Goal: Use online tool/utility: Utilize a website feature to perform a specific function

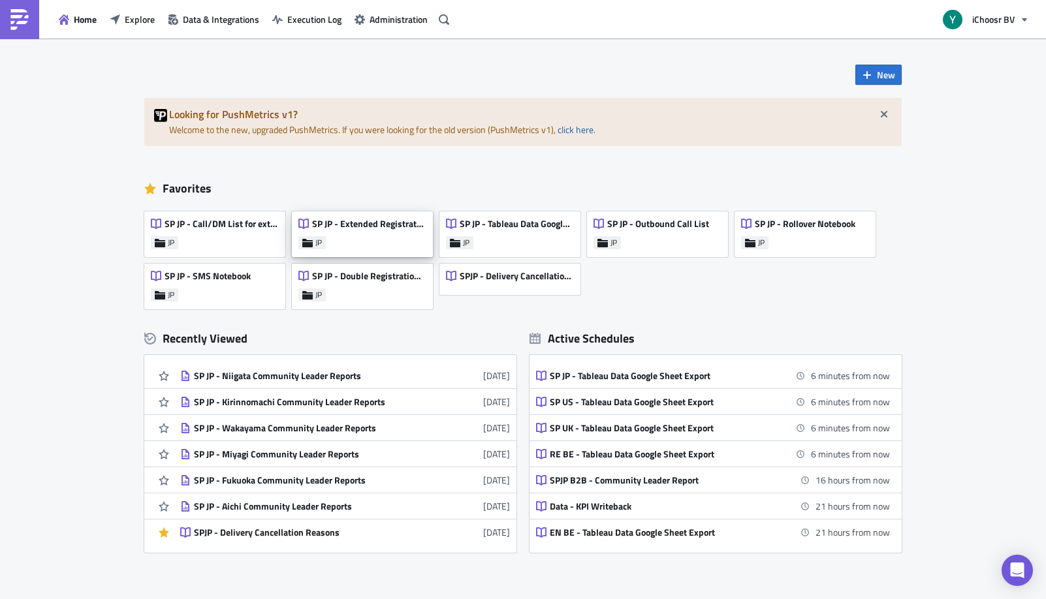
click at [394, 236] on div "SP JP - Extended Registrations export JP" at bounding box center [362, 235] width 141 height 46
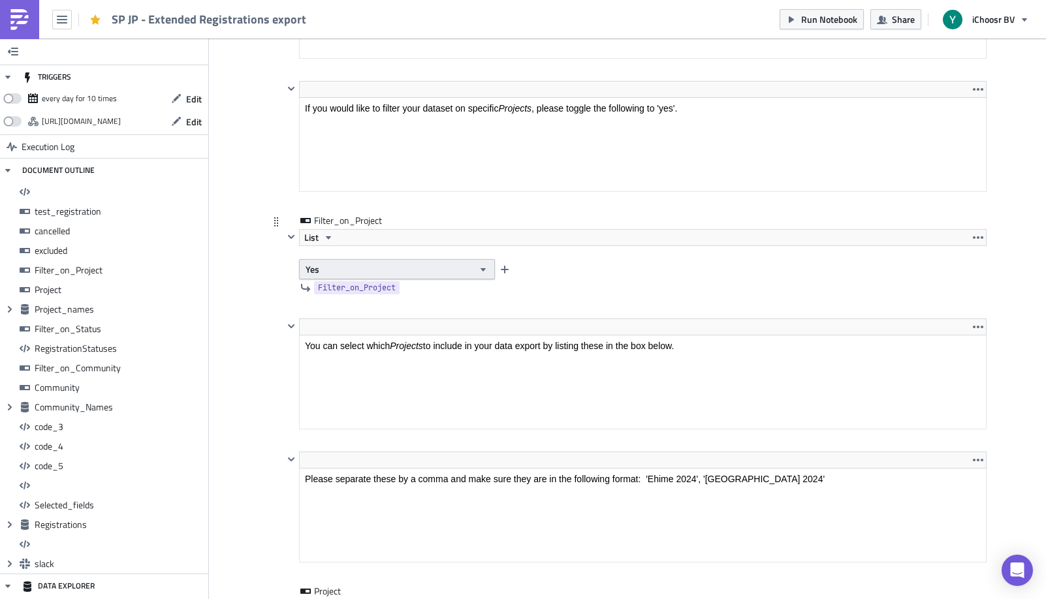
click at [424, 268] on button "Yes" at bounding box center [397, 269] width 196 height 20
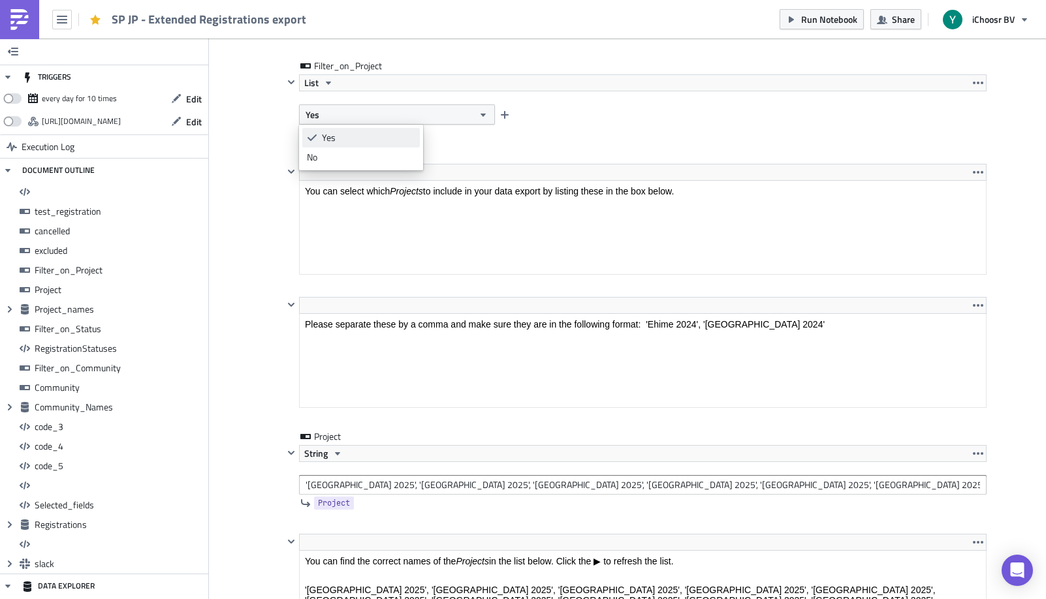
click at [346, 137] on div "Yes" at bounding box center [368, 137] width 93 height 13
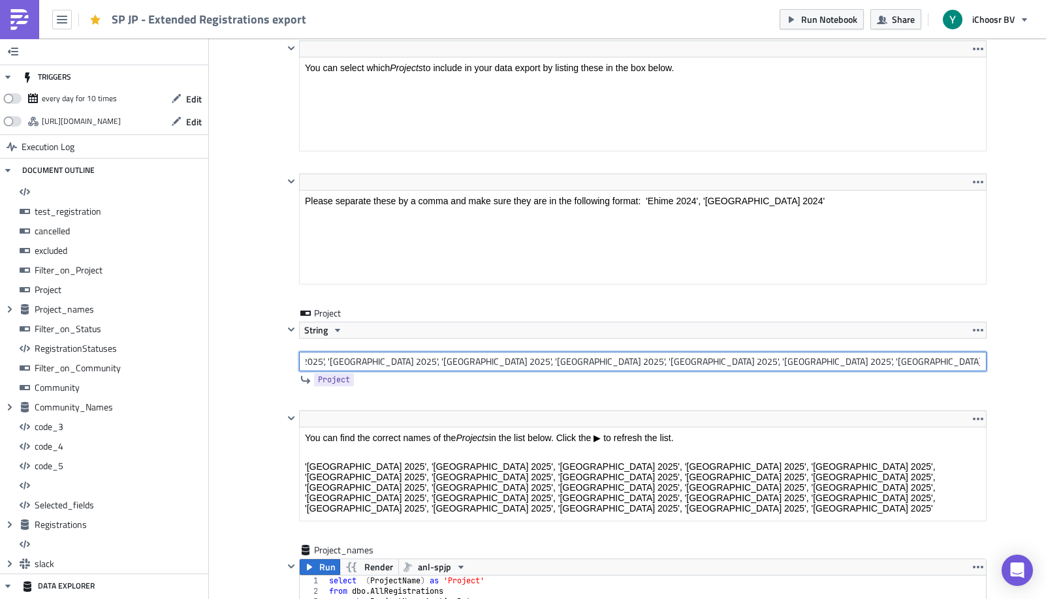
drag, startPoint x: 678, startPoint y: 364, endPoint x: 1019, endPoint y: 351, distance: 341.1
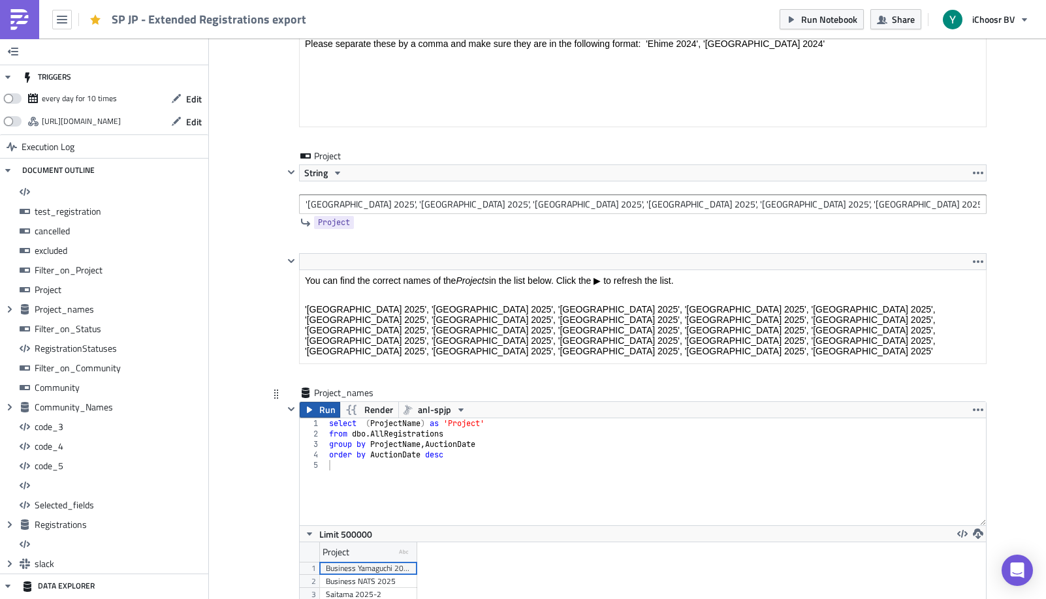
click at [325, 411] on span "Run" at bounding box center [327, 410] width 16 height 16
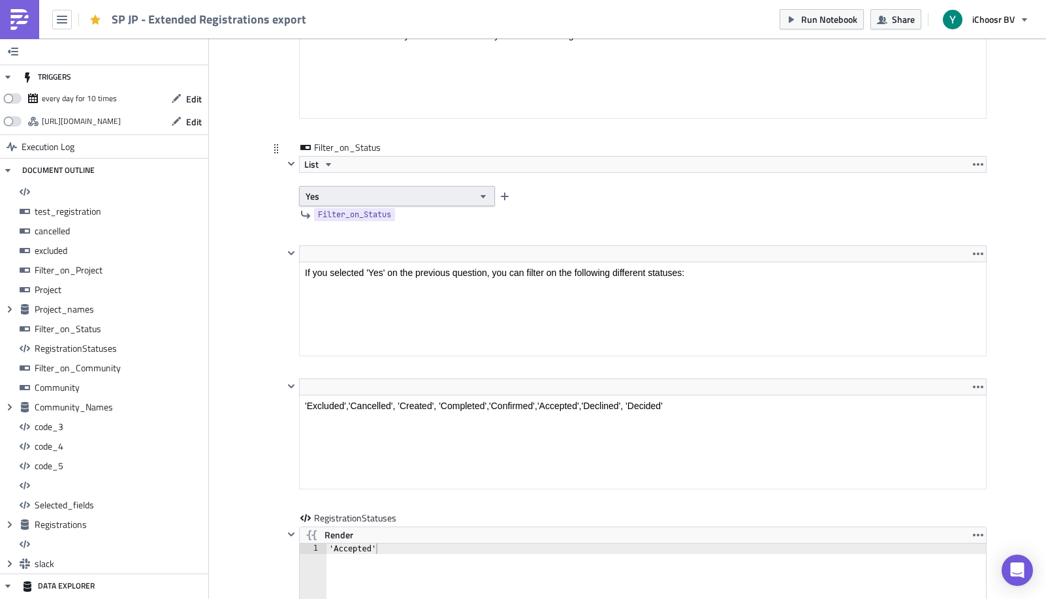
click at [402, 193] on button "Yes" at bounding box center [397, 196] width 196 height 20
click at [336, 242] on div "No" at bounding box center [361, 238] width 108 height 13
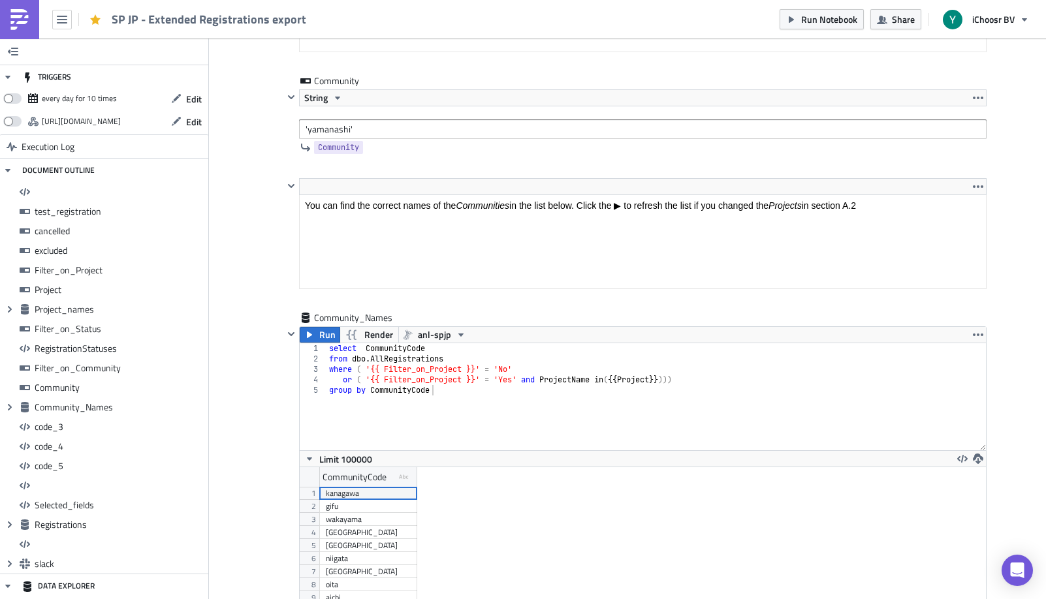
scroll to position [4987, 0]
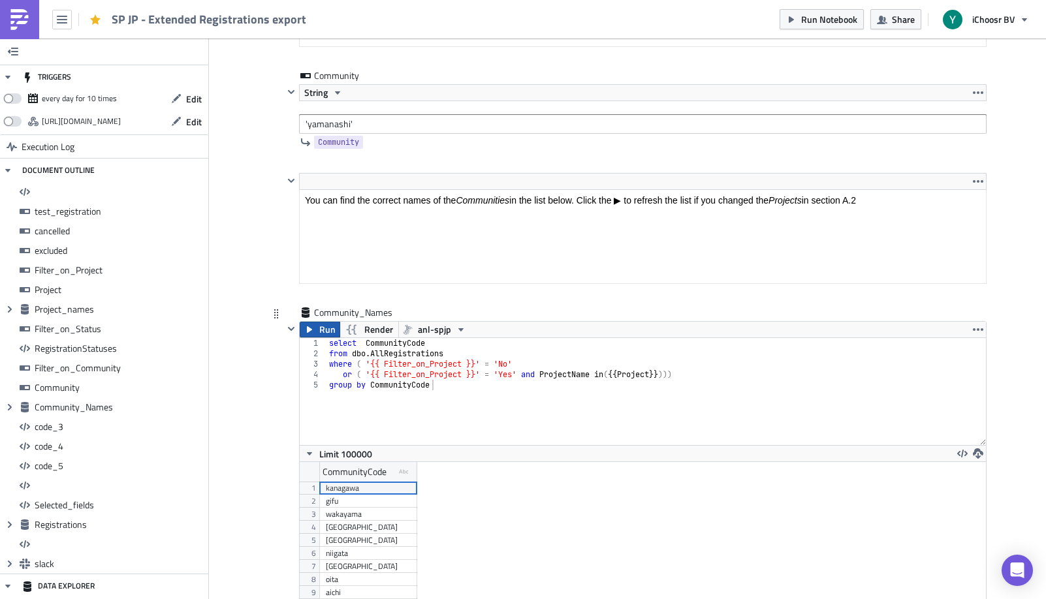
click at [325, 328] on span "Run" at bounding box center [327, 330] width 16 height 16
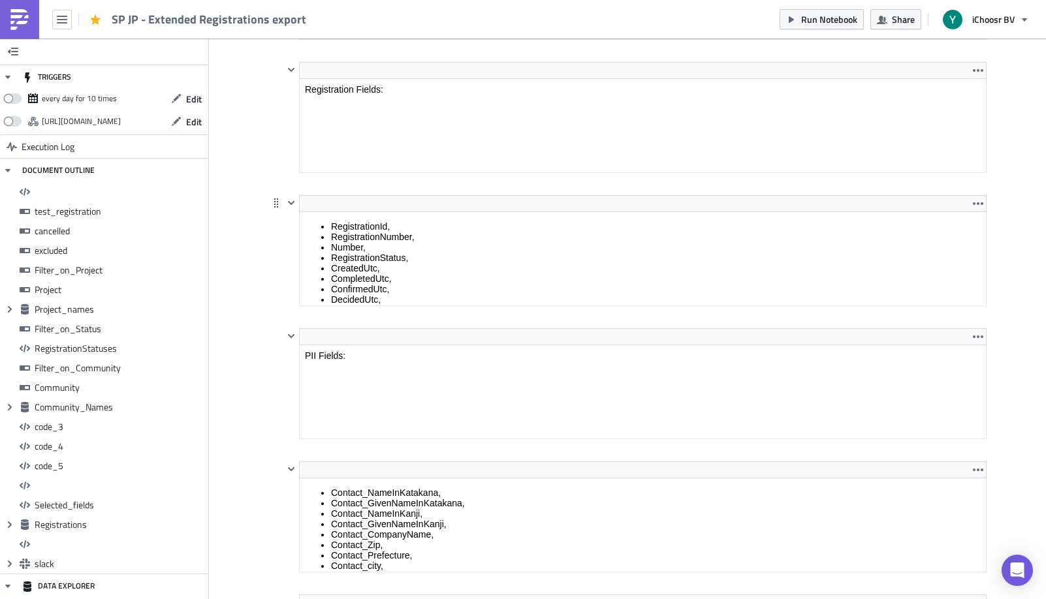
scroll to position [155, 0]
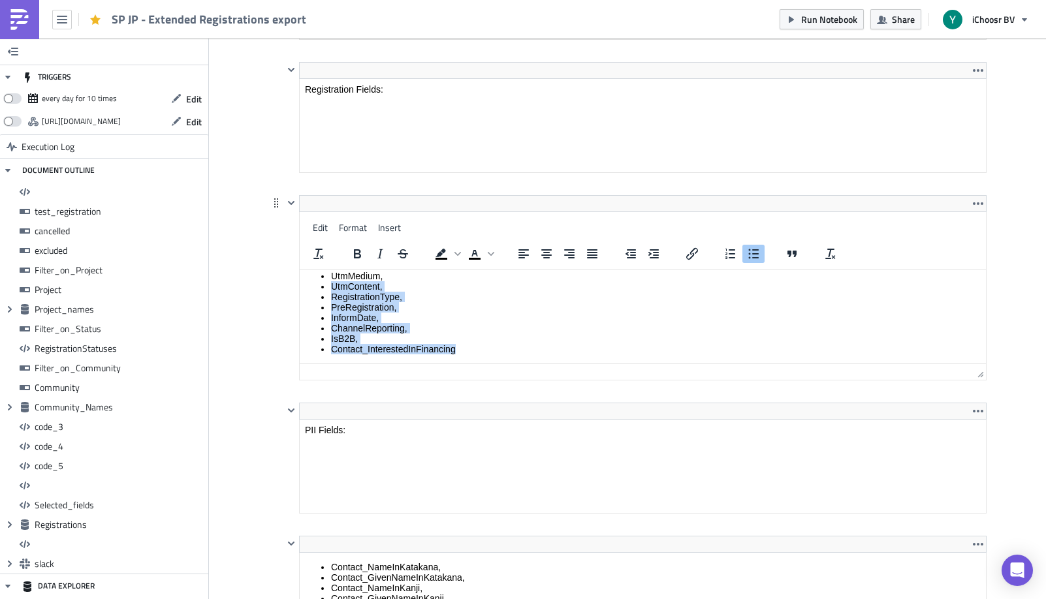
drag, startPoint x: 464, startPoint y: 347, endPoint x: 311, endPoint y: 292, distance: 162.3
click at [300, 289] on html "RegistrationId, RegistrationNumber, Number, RegistrationStatus, CreatedUtc, Com…" at bounding box center [643, 240] width 686 height 248
click at [499, 343] on li "IsB2B," at bounding box center [656, 339] width 650 height 10
drag, startPoint x: 497, startPoint y: 348, endPoint x: 327, endPoint y: 345, distance: 169.8
click at [327, 345] on ul "RegistrationId, RegistrationNumber, Number, RegistrationStatus, CreatedUtc, Com…" at bounding box center [643, 240] width 676 height 230
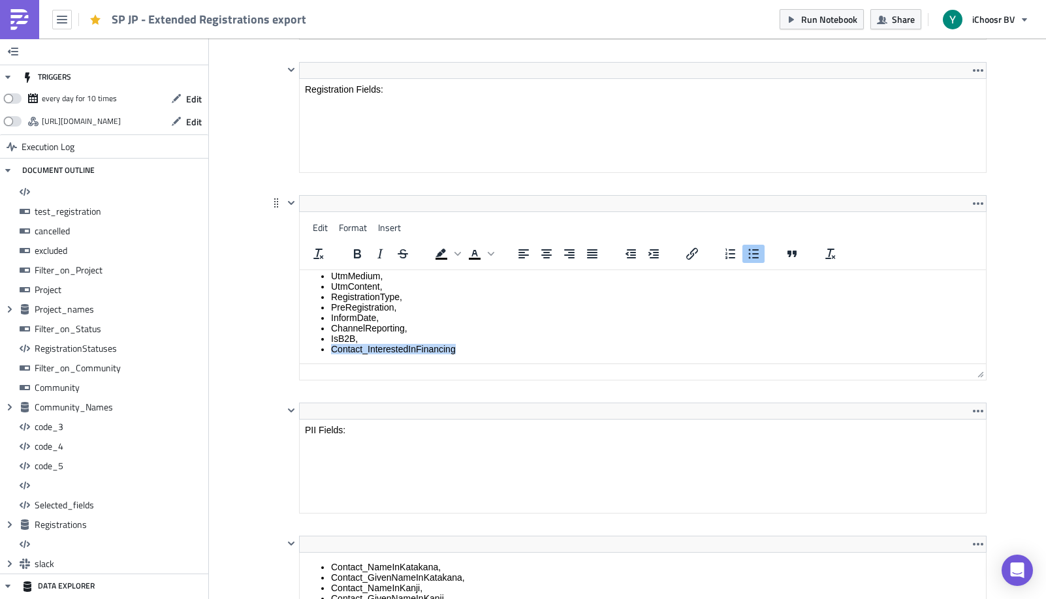
copy li "Contact_InterestedInFinancing"
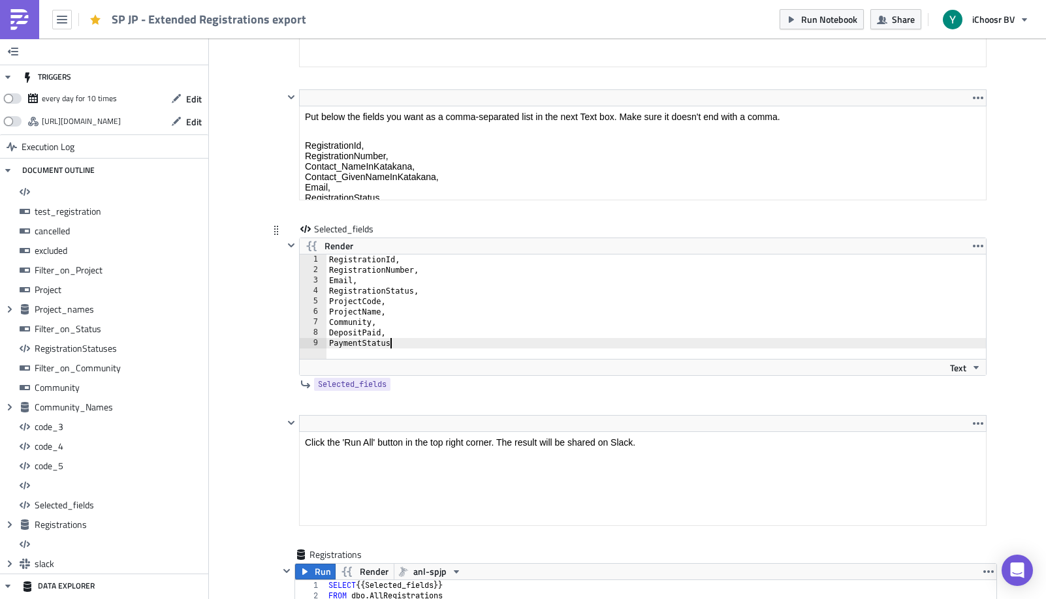
scroll to position [10303, 0]
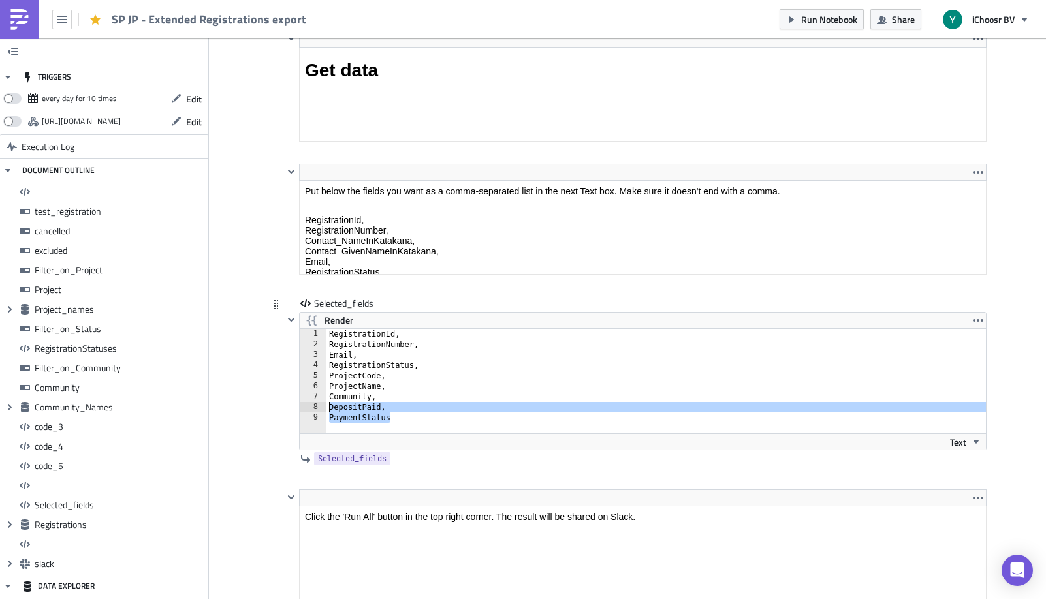
drag, startPoint x: 432, startPoint y: 418, endPoint x: 320, endPoint y: 407, distance: 112.2
click at [321, 407] on div "PaymentStatus 1 2 3 4 5 6 7 8 9 RegistrationId, RegistrationNumber, Email, Regi…" at bounding box center [643, 381] width 686 height 104
type textarea "DepositPaid, PaymentStatus"
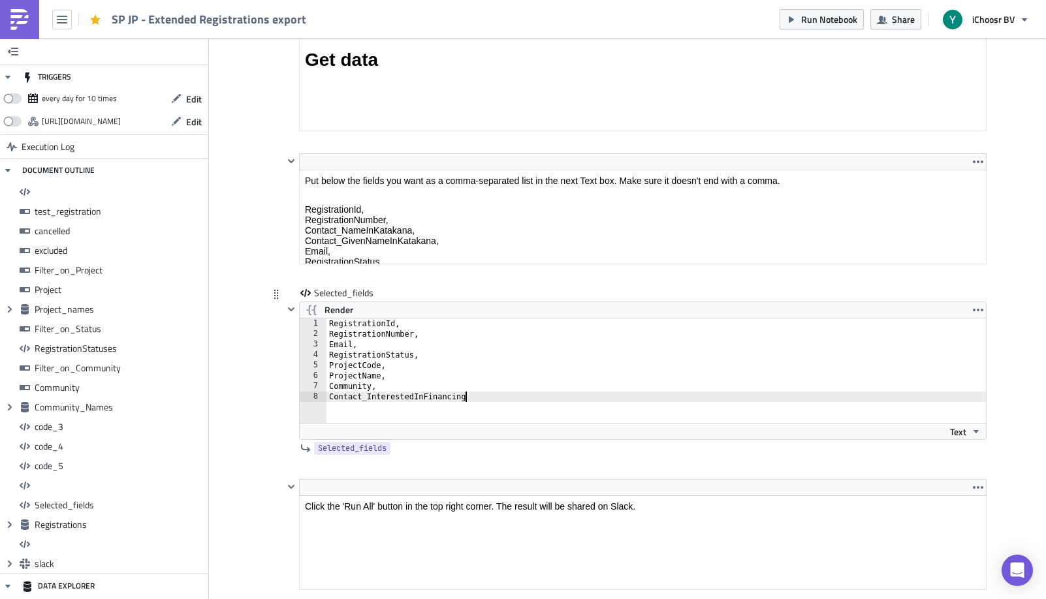
scroll to position [10314, 0]
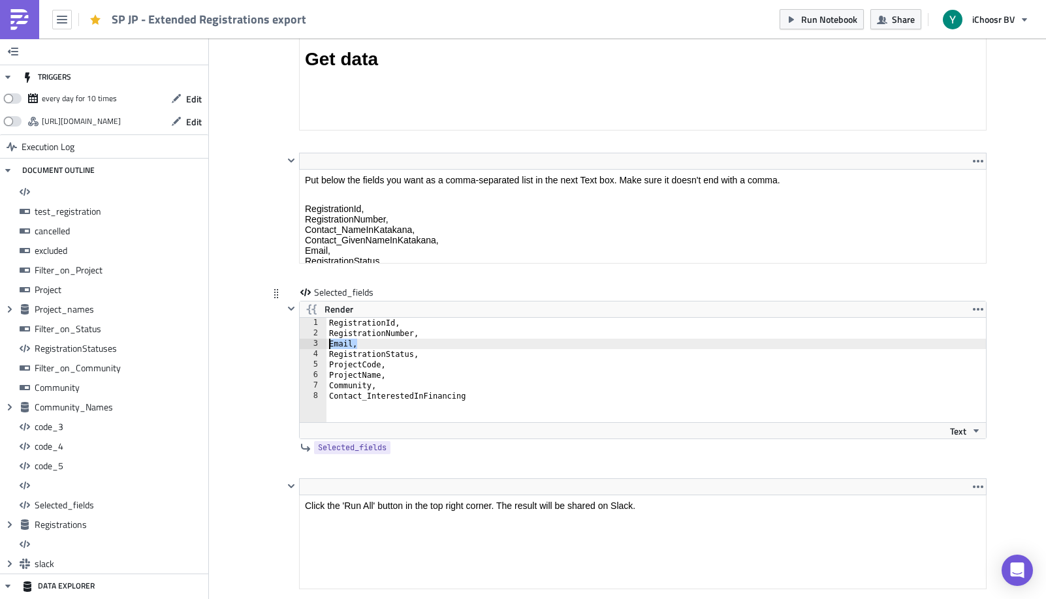
drag, startPoint x: 381, startPoint y: 343, endPoint x: 322, endPoint y: 342, distance: 58.8
click at [322, 342] on div "Contact_InterestedInFinancing 1 2 3 4 5 6 7 8 RegistrationId, RegistrationNumbe…" at bounding box center [643, 370] width 686 height 104
type textarea "Email,"
type textarea "RegistrationNumber,"
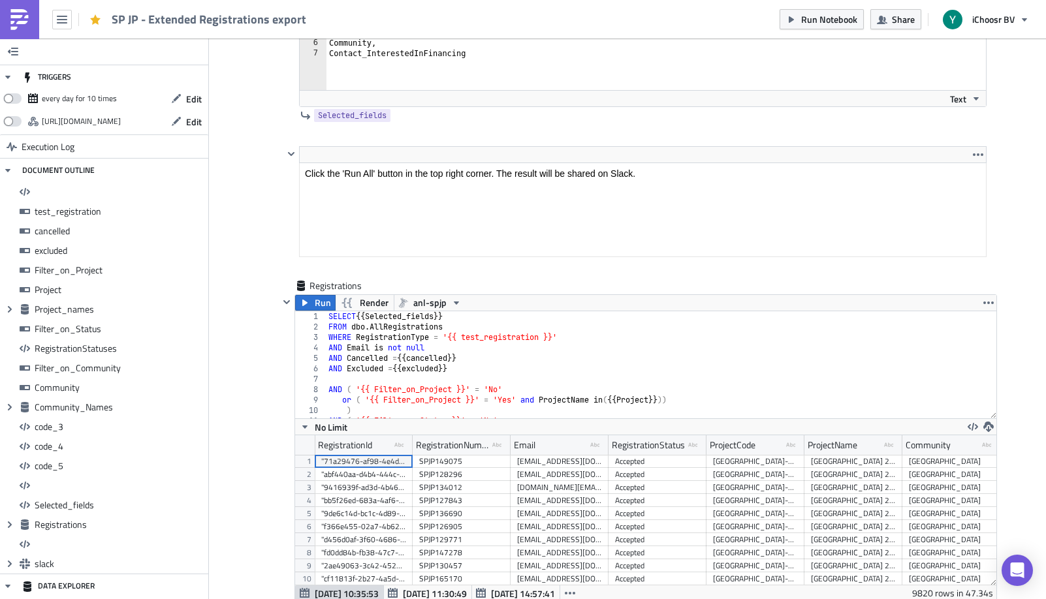
scroll to position [10667, 0]
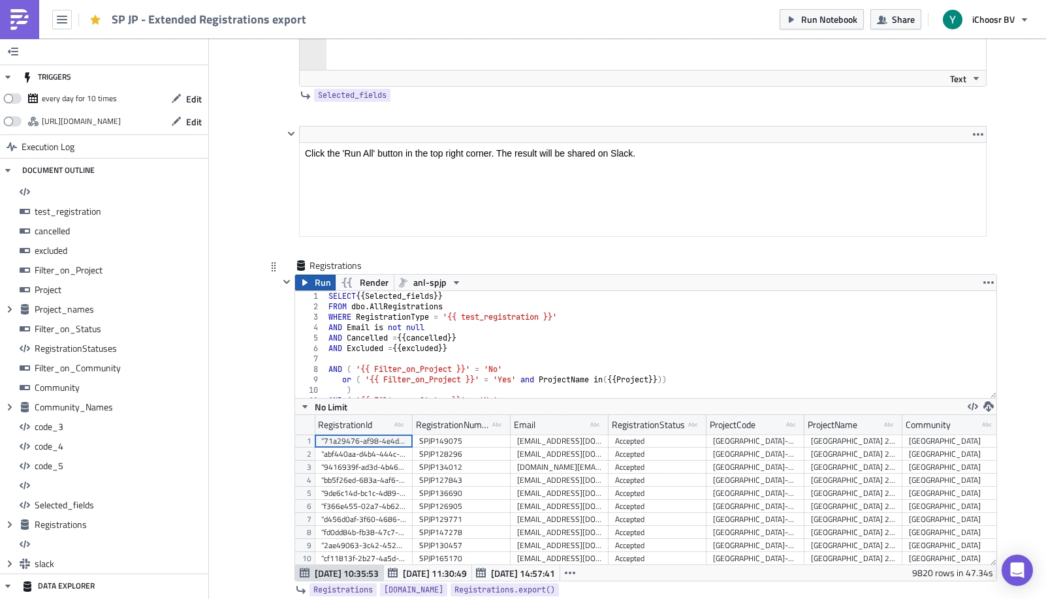
click at [304, 282] on icon "button" at bounding box center [304, 282] width 5 height 7
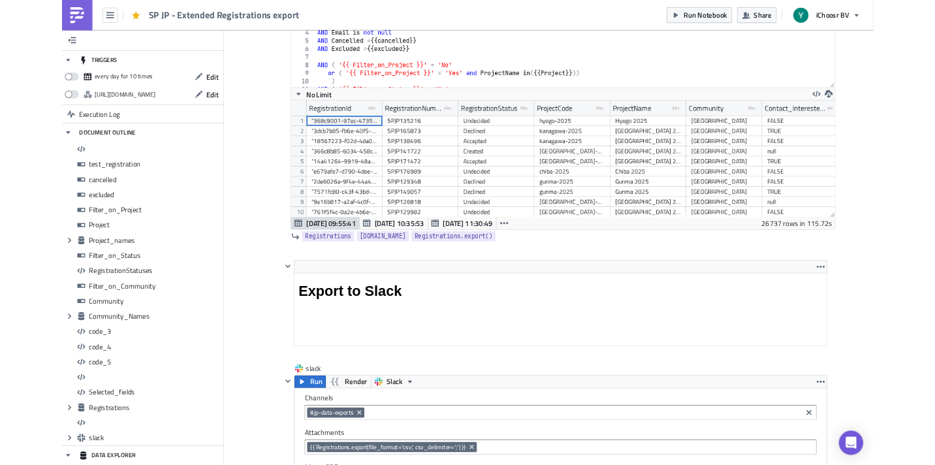
scroll to position [150, 701]
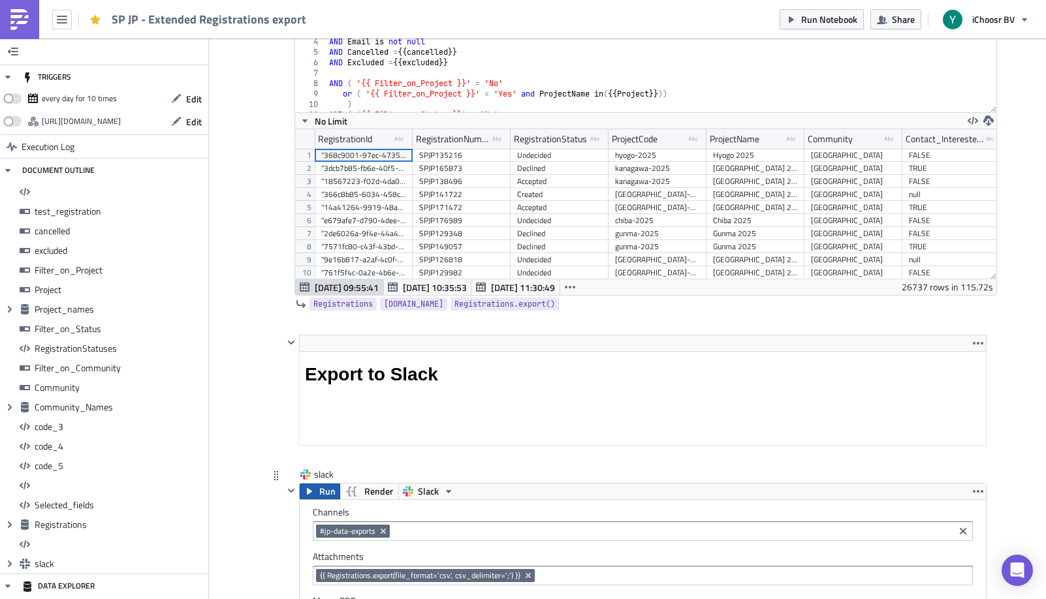
click at [317, 493] on button "Run" at bounding box center [320, 492] width 40 height 16
